Goal: Find specific page/section: Find specific page/section

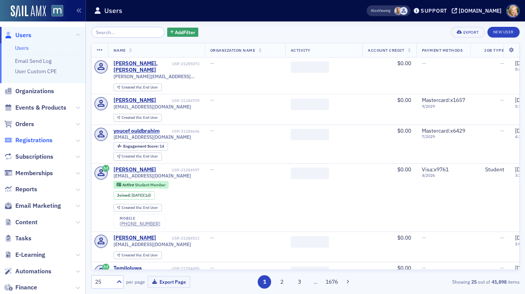
click at [35, 137] on span "Registrations" at bounding box center [33, 140] width 37 height 8
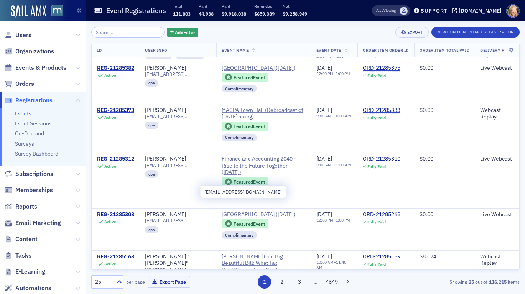
scroll to position [321, 0]
click at [267, 176] on span "Finance and Accounting 2040 - Rise to the Future Together ([DATE])" at bounding box center [264, 165] width 84 height 20
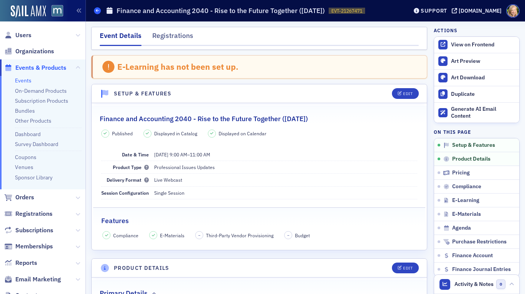
click at [96, 10] on icon at bounding box center [97, 10] width 3 height 3
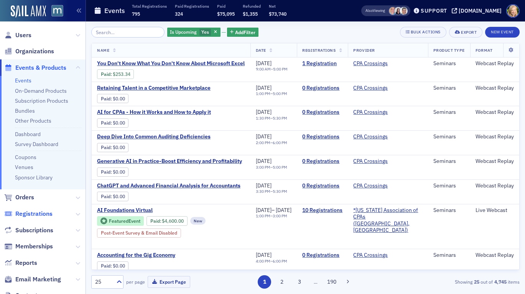
click at [35, 214] on span "Registrations" at bounding box center [33, 214] width 37 height 8
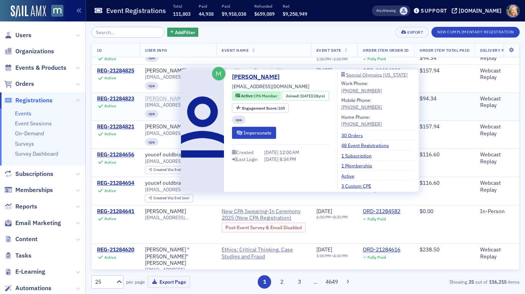
scroll to position [770, 0]
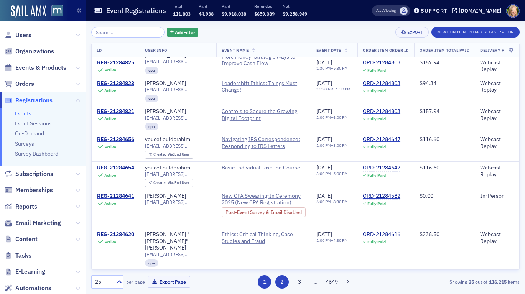
click at [281, 281] on button "2" at bounding box center [281, 281] width 13 height 13
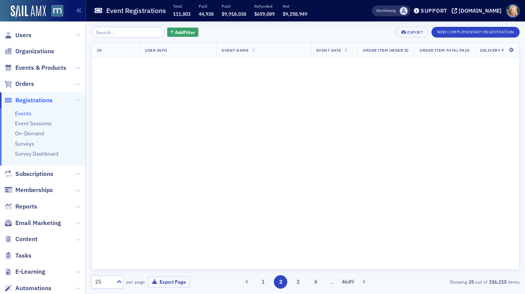
scroll to position [0, 0]
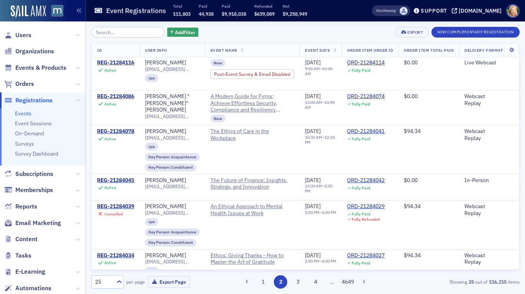
scroll to position [805, 0]
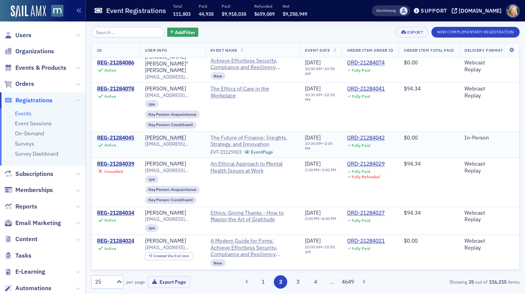
click at [253, 143] on span "The Future of Finance: Insights, Strategy, and Innovation" at bounding box center [253, 141] width 84 height 13
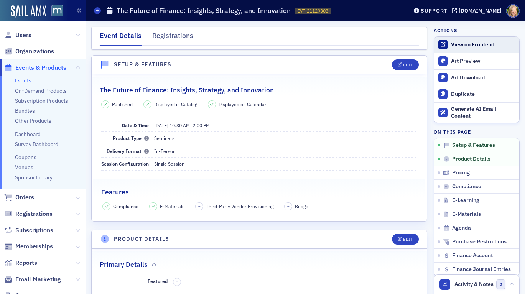
click at [460, 41] on div "View on Frontend" at bounding box center [483, 44] width 64 height 7
